Goal: Task Accomplishment & Management: Complete application form

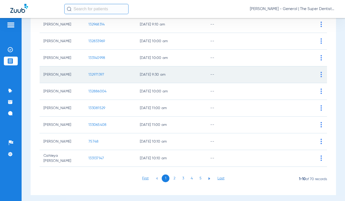
scroll to position [87, 0]
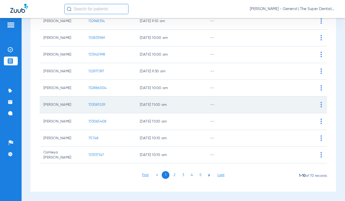
click at [99, 104] on span "133081529" at bounding box center [97, 105] width 17 height 4
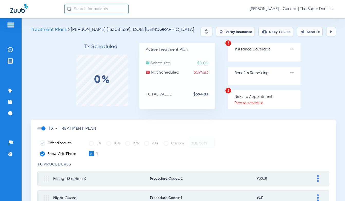
click at [231, 34] on button "Verify Insurance" at bounding box center [235, 31] width 39 height 9
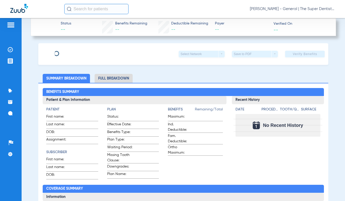
type input "[PERSON_NAME]"
type input "[DATE]"
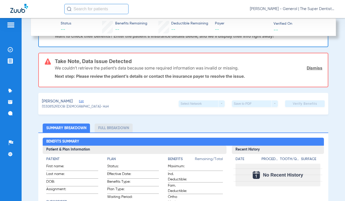
scroll to position [34, 0]
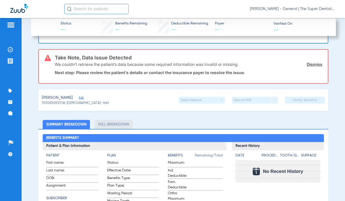
click at [82, 98] on span "Edit" at bounding box center [81, 98] width 5 height 5
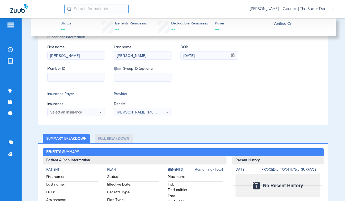
scroll to position [137, 0]
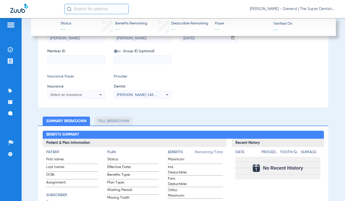
click at [98, 93] on icon at bounding box center [101, 95] width 6 height 6
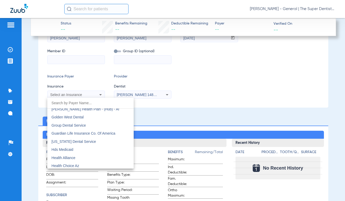
scroll to position [1716, 0]
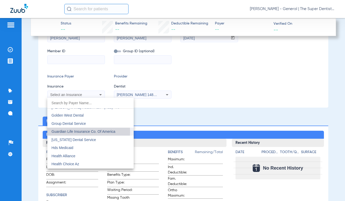
click at [75, 132] on span "Guardian Life Insurance Co. Of America" at bounding box center [83, 131] width 64 height 4
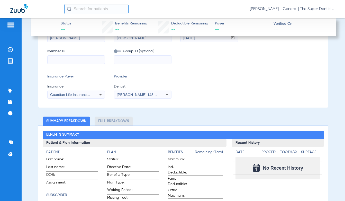
click at [59, 60] on input at bounding box center [76, 60] width 57 height 8
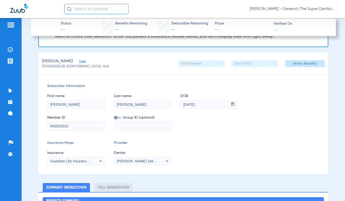
scroll to position [0, 0]
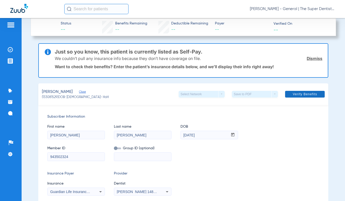
type input "943502324"
click at [300, 95] on span "Verify Benefits" at bounding box center [305, 94] width 24 height 4
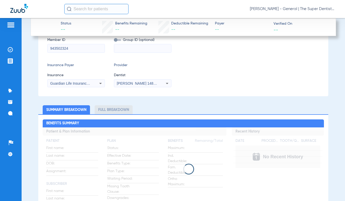
scroll to position [69, 0]
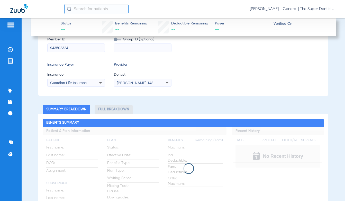
click at [165, 82] on icon at bounding box center [167, 83] width 6 height 6
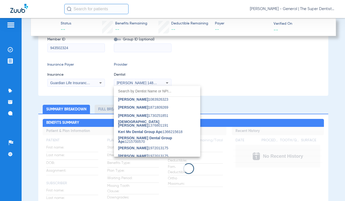
scroll to position [139, 0]
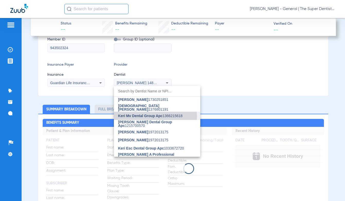
click at [154, 117] on span "Keri Mv Dental Group Apc" at bounding box center [140, 116] width 45 height 4
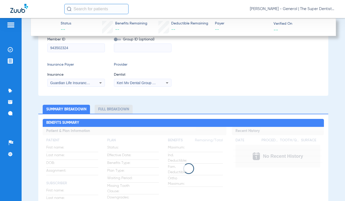
click at [168, 84] on icon at bounding box center [167, 83] width 6 height 6
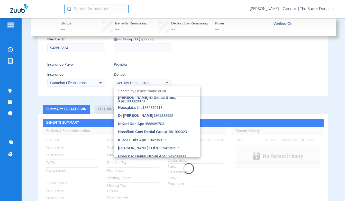
scroll to position [0, 0]
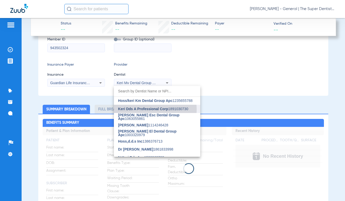
click at [145, 110] on span "Keri Dds A Professional Corp" at bounding box center [143, 109] width 50 height 4
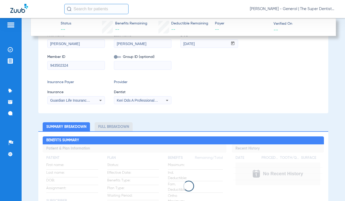
scroll to position [69, 0]
